Goal: Task Accomplishment & Management: Use online tool/utility

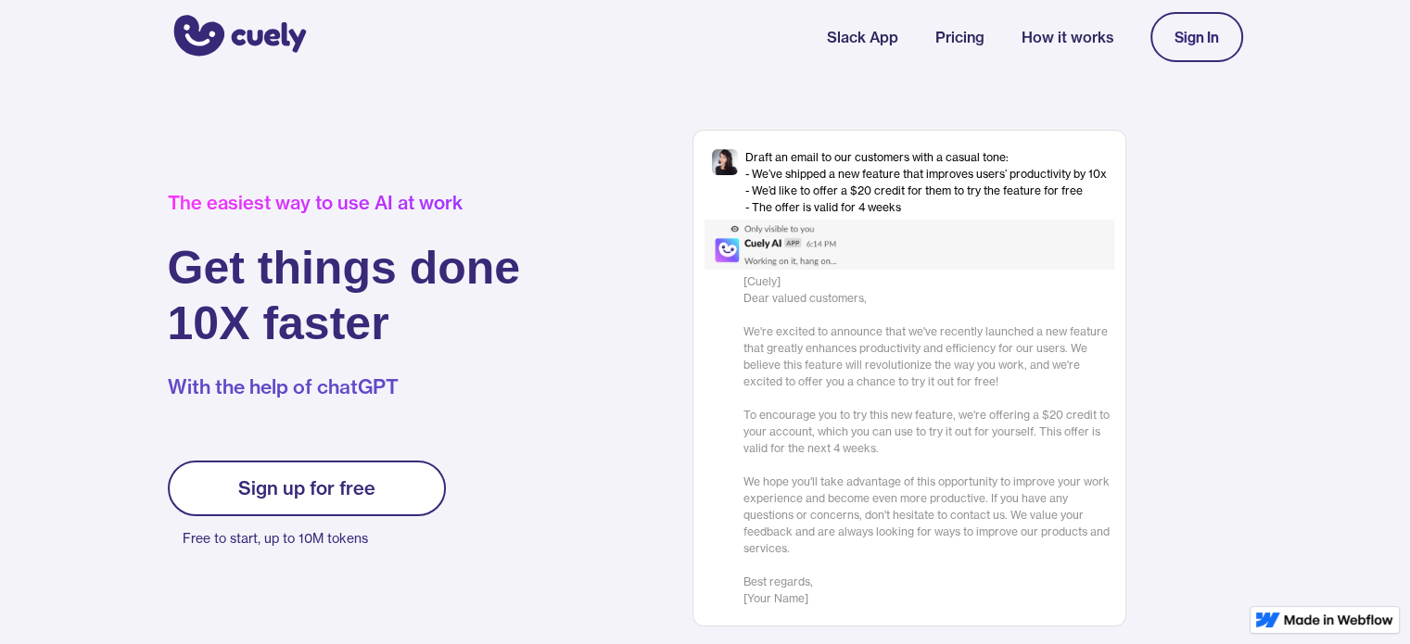
click at [362, 509] on link "Sign up for free" at bounding box center [307, 489] width 278 height 56
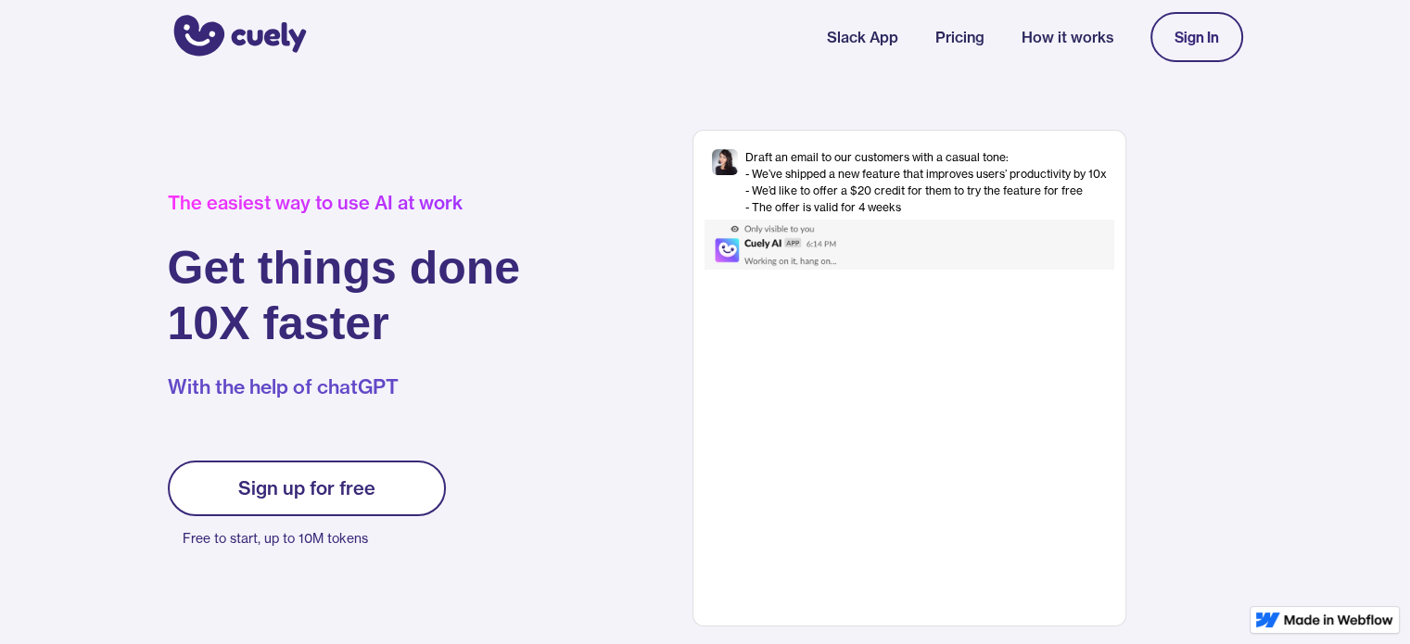
click at [360, 486] on div "Sign up for free" at bounding box center [306, 488] width 137 height 22
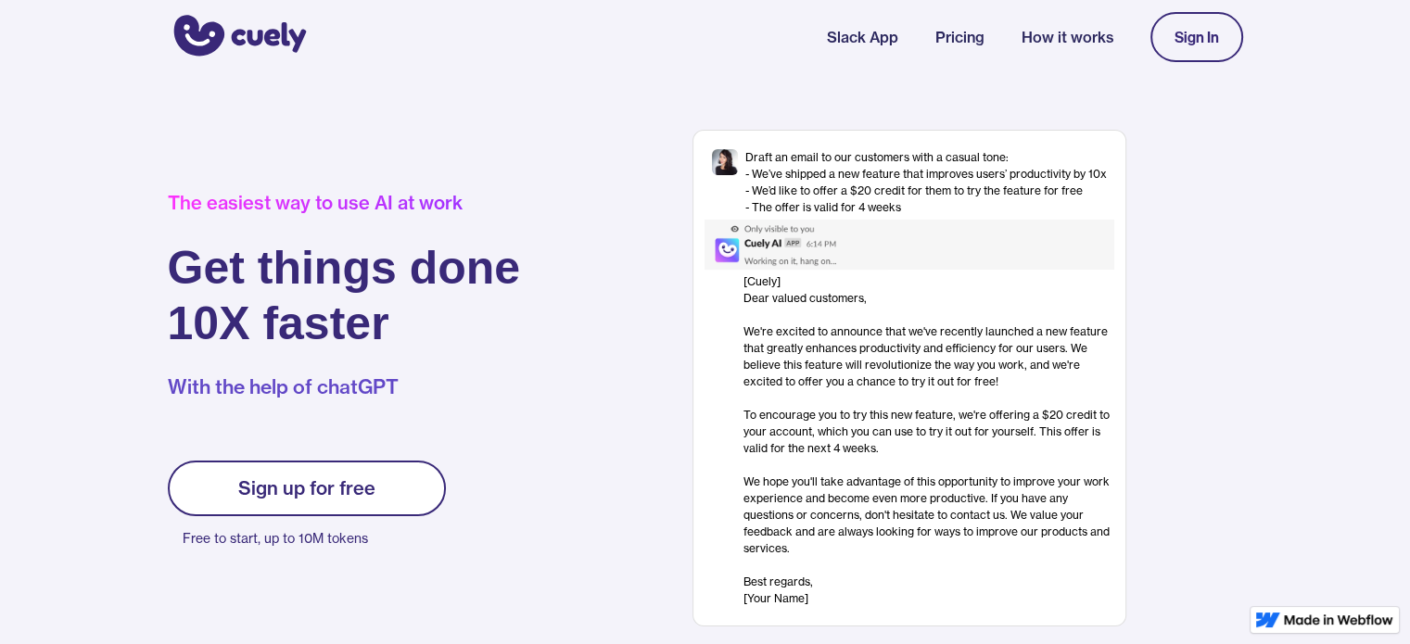
click at [1203, 33] on div "Sign In" at bounding box center [1196, 37] width 44 height 17
click at [323, 464] on link "Sign up for free" at bounding box center [307, 489] width 278 height 56
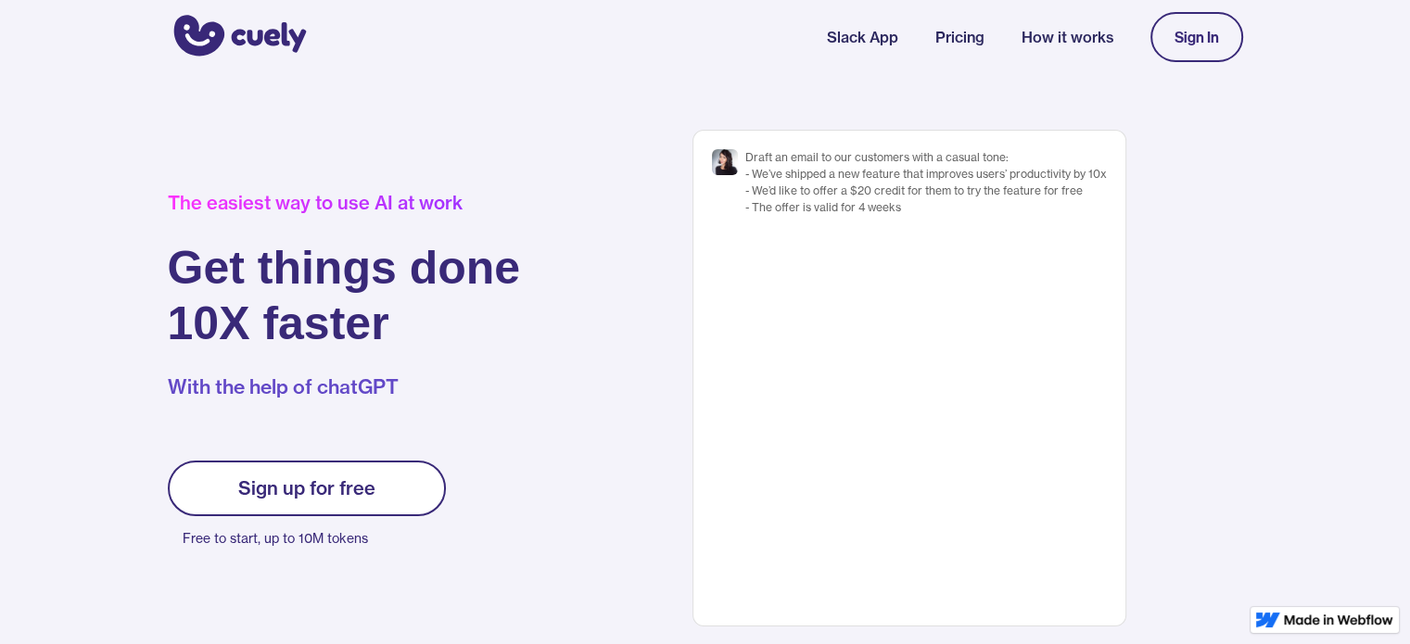
click at [326, 493] on div "Sign up for free" at bounding box center [306, 488] width 137 height 22
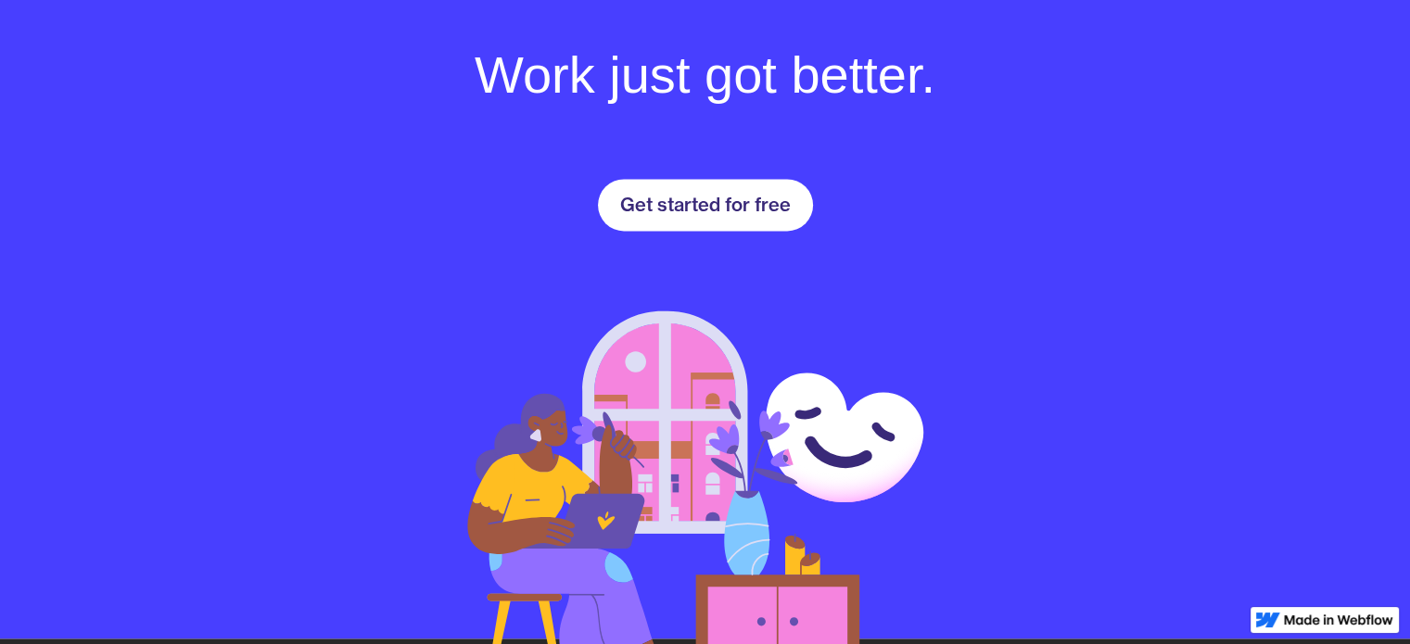
scroll to position [2650, 0]
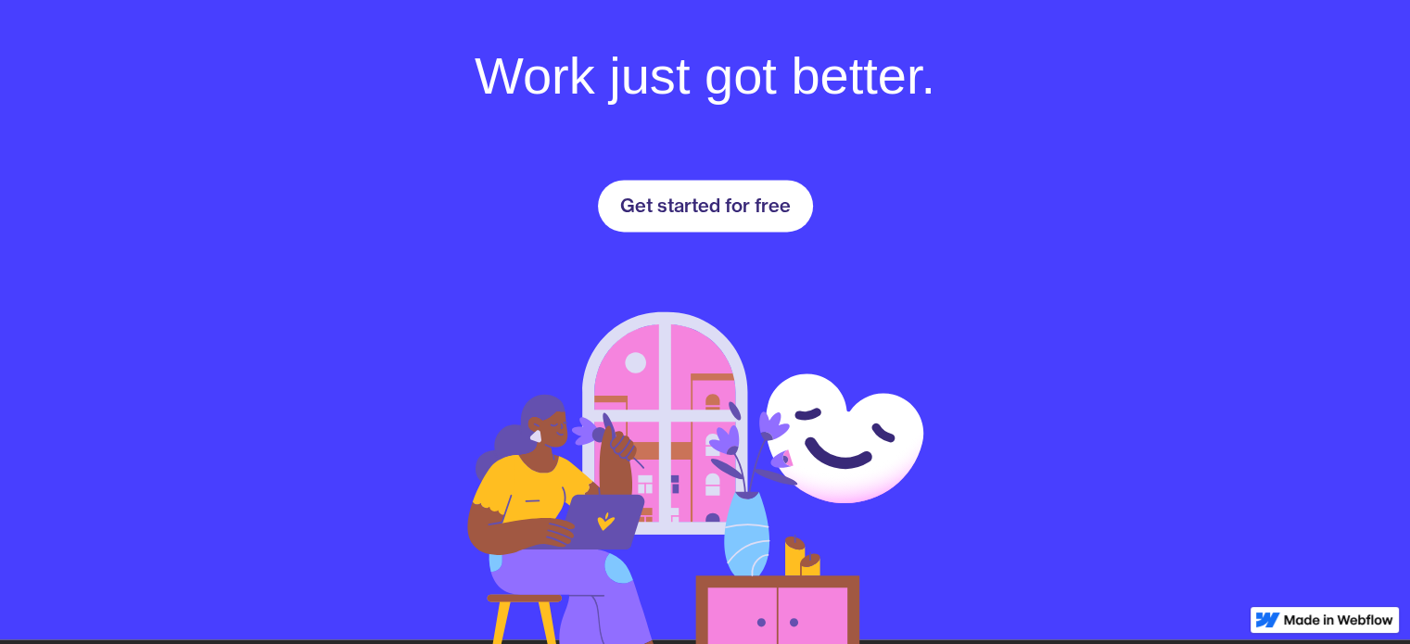
click at [745, 197] on div "Get started for free" at bounding box center [705, 206] width 171 height 22
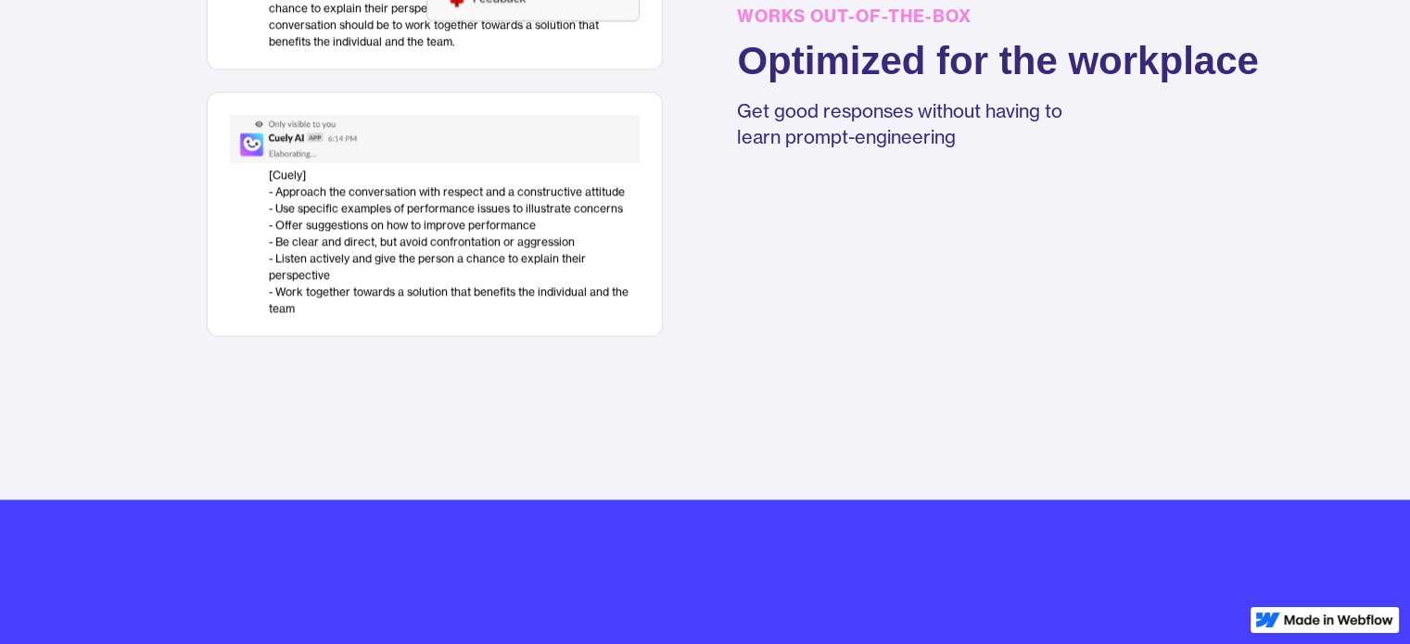
scroll to position [2058, 0]
